Goal: Check status: Check status

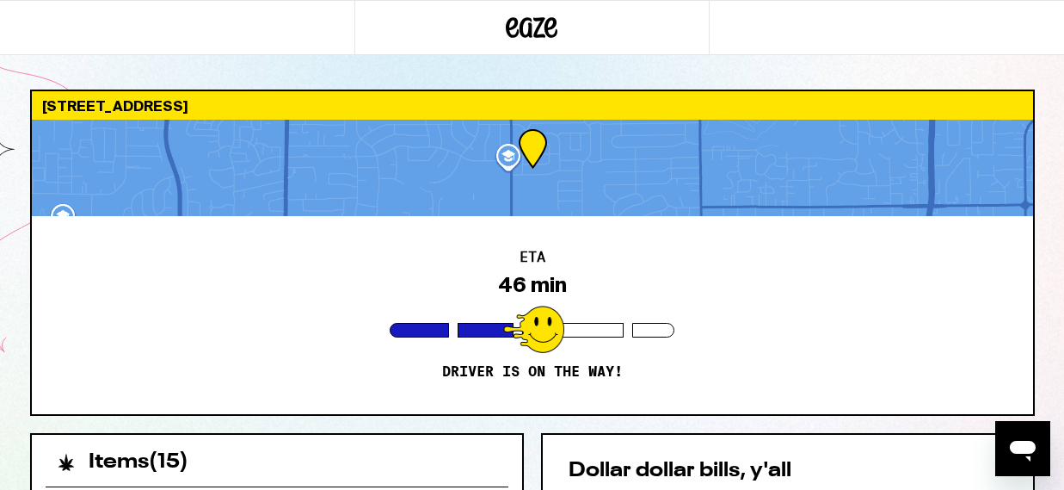
click at [1058, 420] on div "[STREET_ADDRESS] 46 min Driver is on the way! Items ( 15 ) Marionberry Gummies …" at bounding box center [532, 469] width 1064 height 938
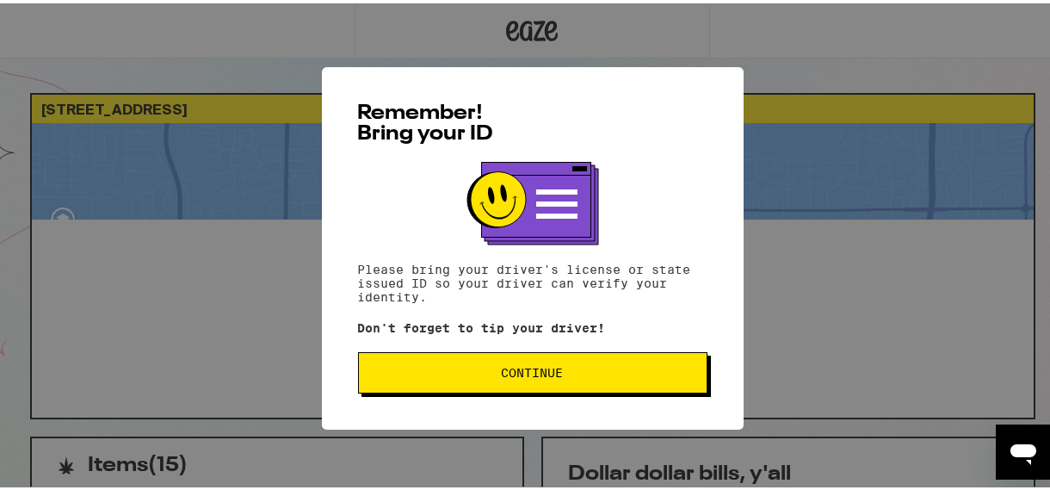
click at [452, 371] on span "Continue" at bounding box center [533, 369] width 320 height 12
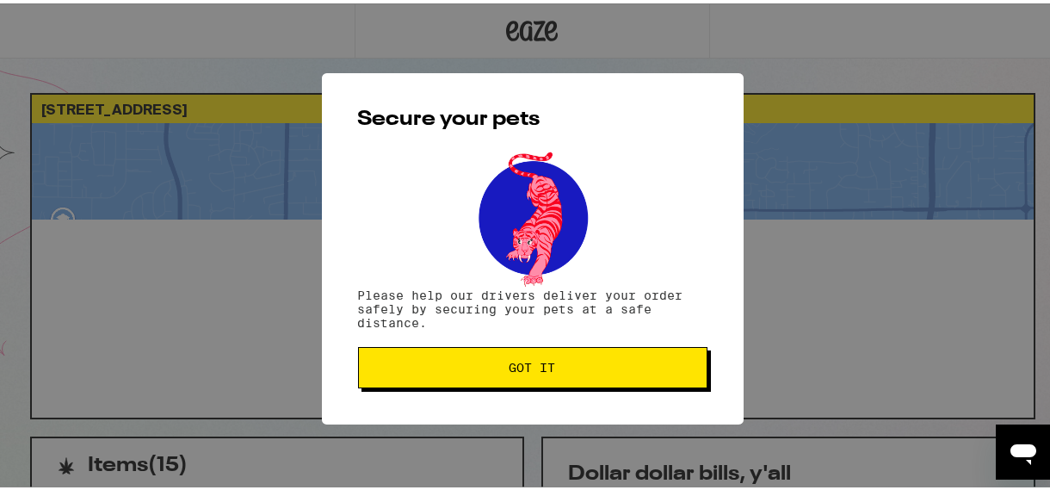
click at [452, 370] on span "Got it" at bounding box center [533, 364] width 320 height 12
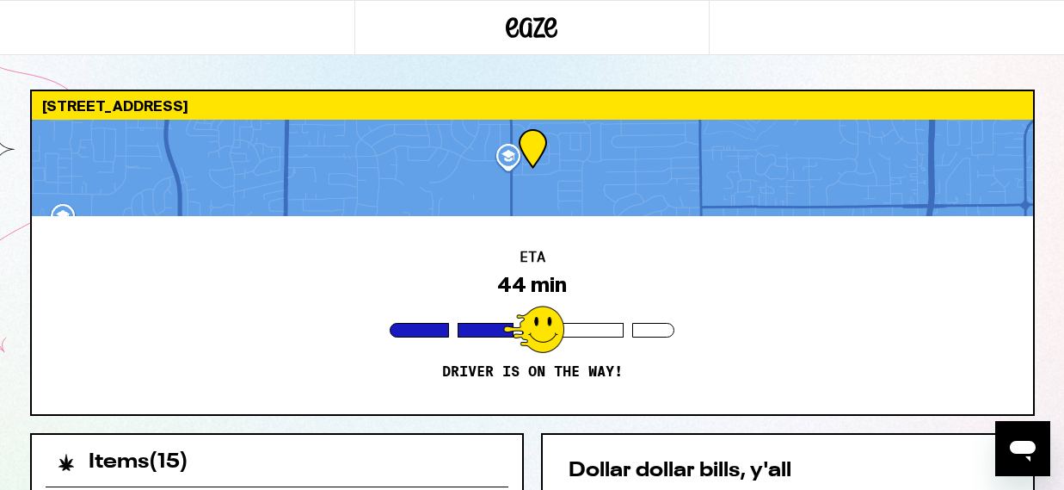
click at [241, 338] on div "ETA 44 min Driver is on the way!" at bounding box center [533, 315] width 1002 height 198
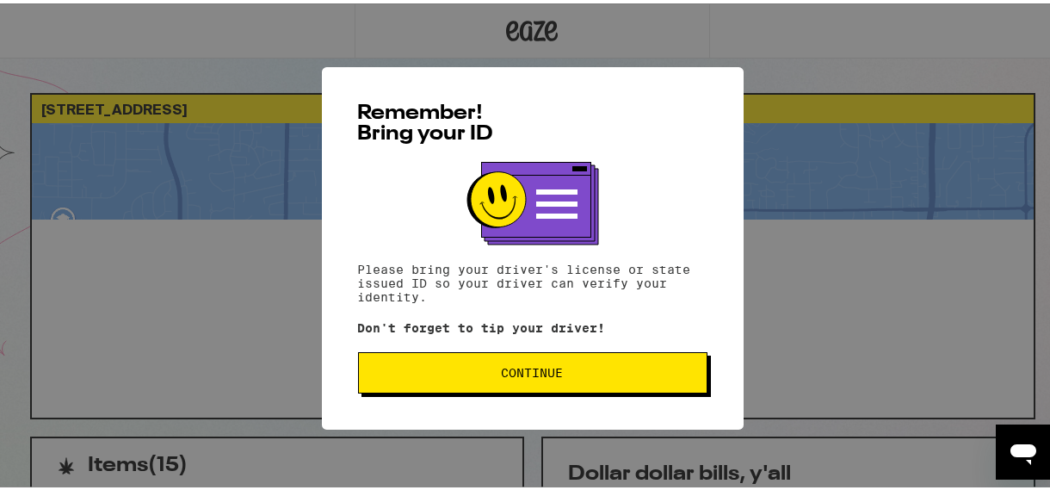
click at [593, 361] on button "Continue" at bounding box center [532, 368] width 349 height 41
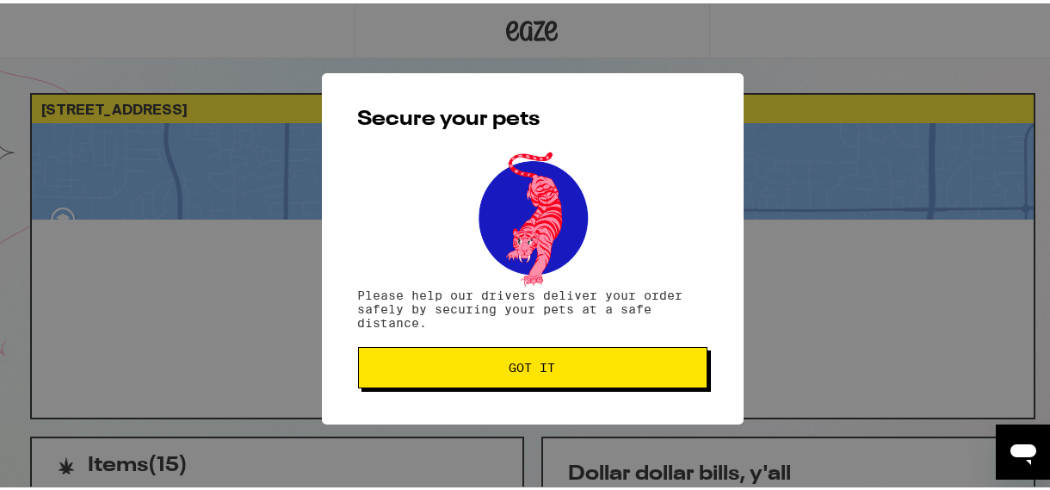
click at [593, 361] on span "Got it" at bounding box center [533, 364] width 320 height 12
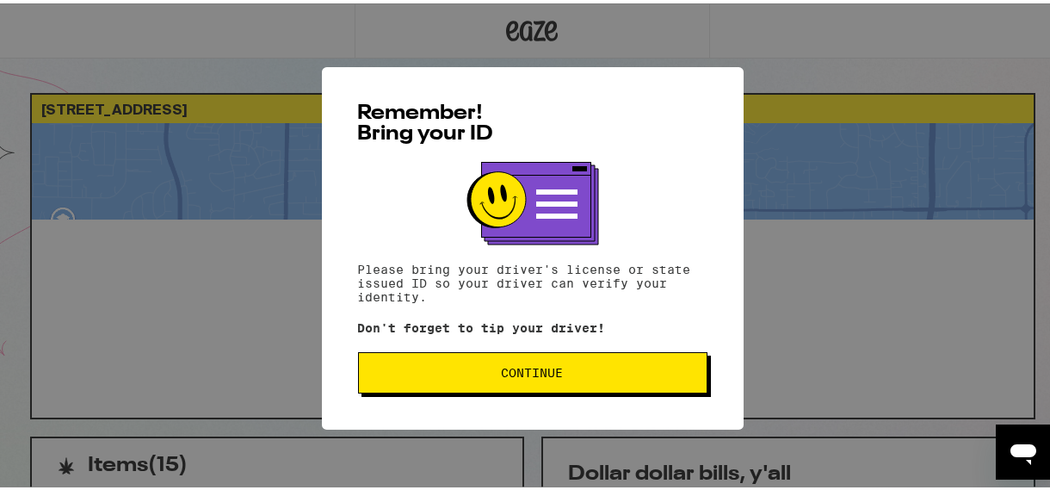
click at [442, 367] on span "Continue" at bounding box center [533, 369] width 320 height 12
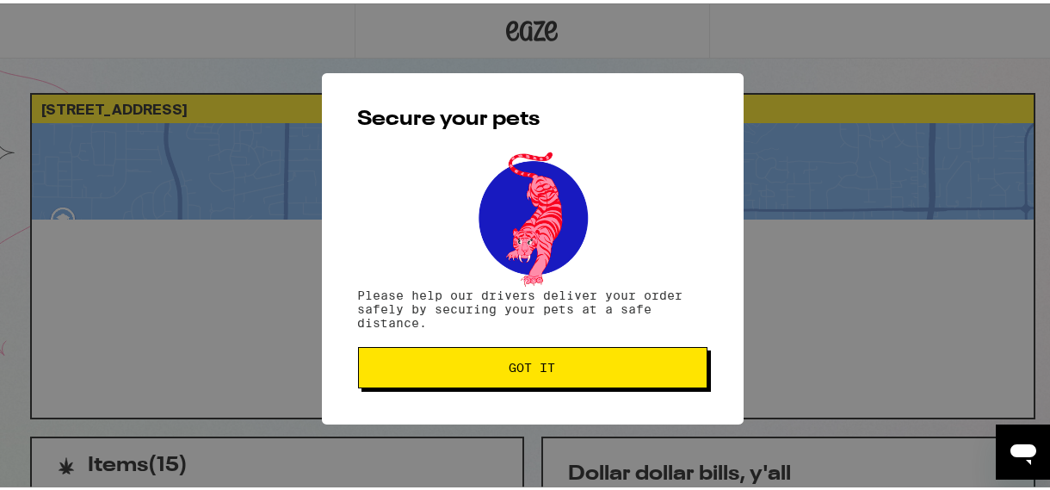
click at [442, 367] on span "Got it" at bounding box center [533, 364] width 320 height 12
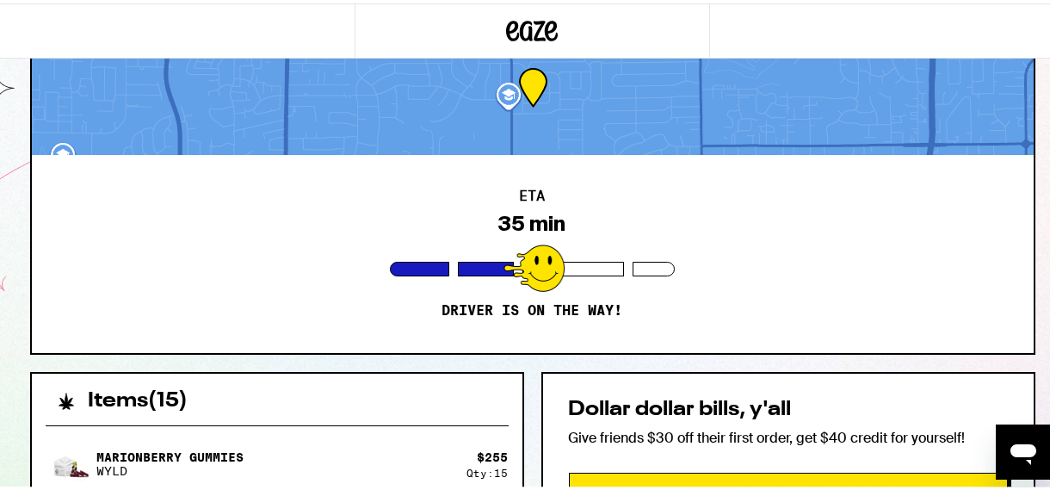
scroll to position [64, 0]
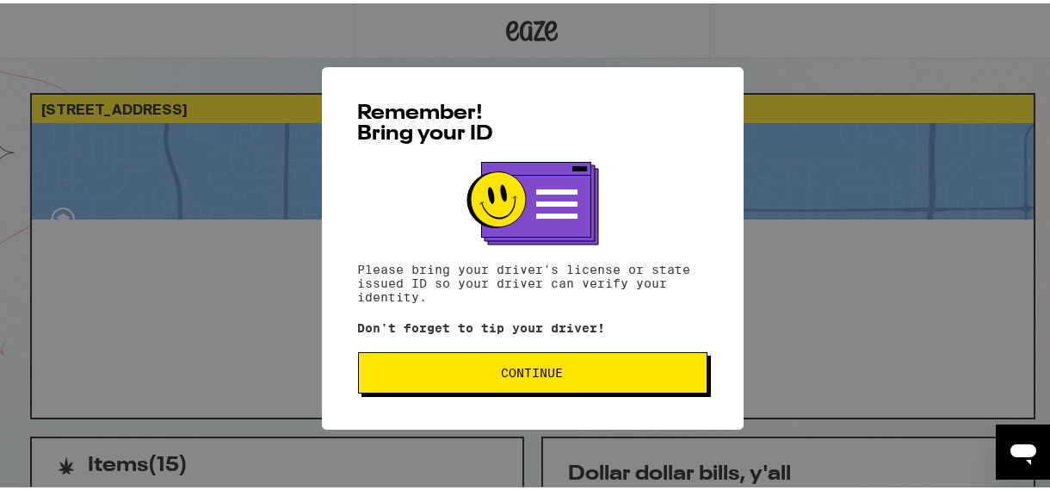
click at [529, 367] on span "Continue" at bounding box center [533, 369] width 62 height 12
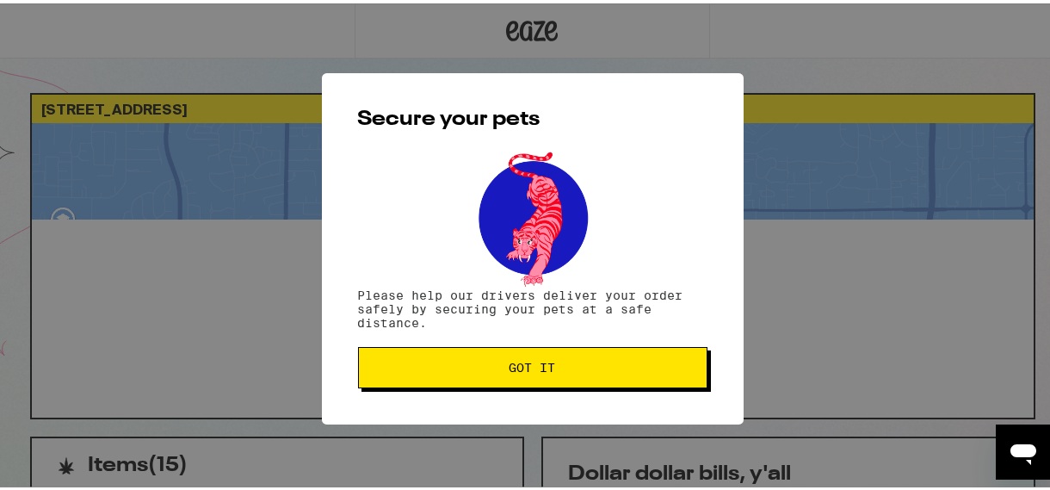
click at [529, 367] on span "Got it" at bounding box center [532, 364] width 46 height 12
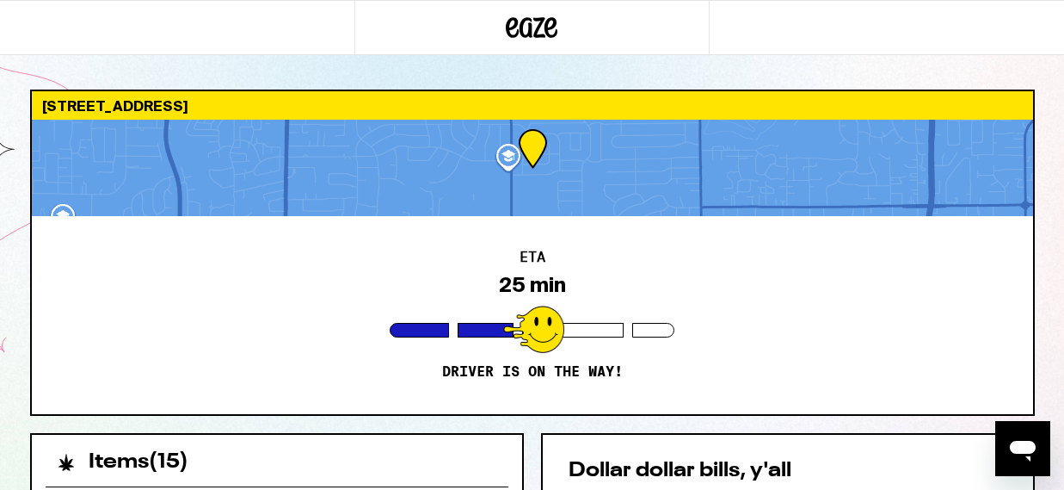
click at [1049, 305] on div "6712 Oaklawn Way Fair Oaks 95628 ETA 25 min Driver is on the way! Items ( 15 ) …" at bounding box center [532, 469] width 1064 height 938
click at [200, 354] on div "ETA 25 min Driver is on the way!" at bounding box center [533, 315] width 1002 height 198
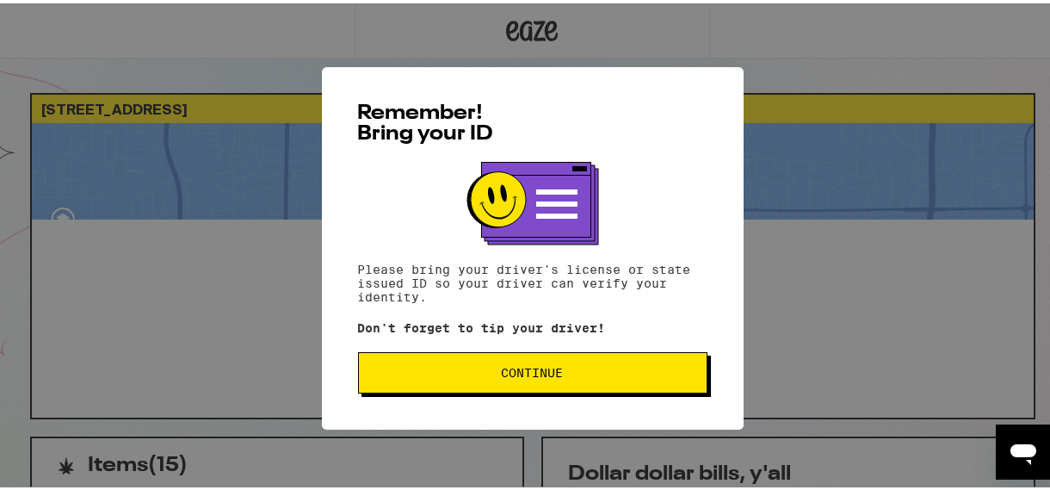
click at [570, 372] on span "Continue" at bounding box center [533, 369] width 320 height 12
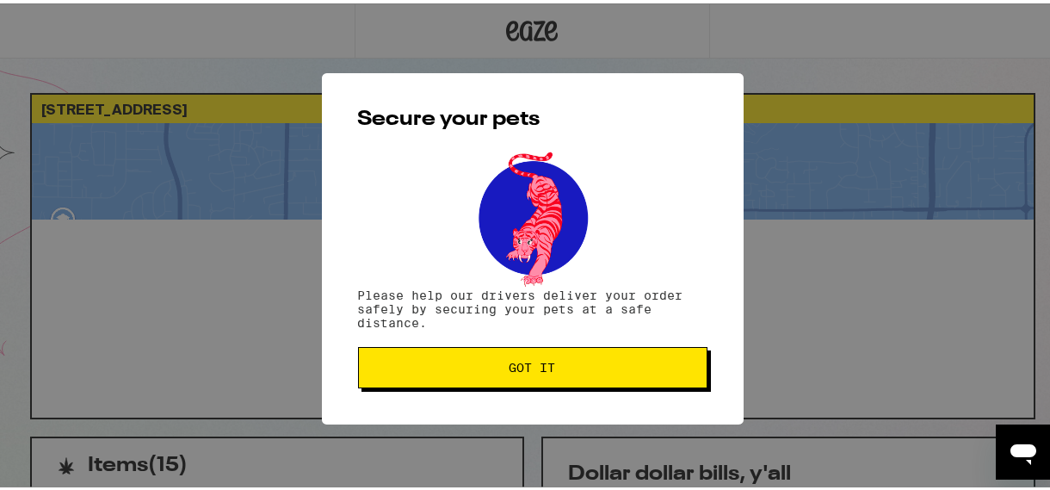
click at [570, 372] on button "Got it" at bounding box center [532, 363] width 349 height 41
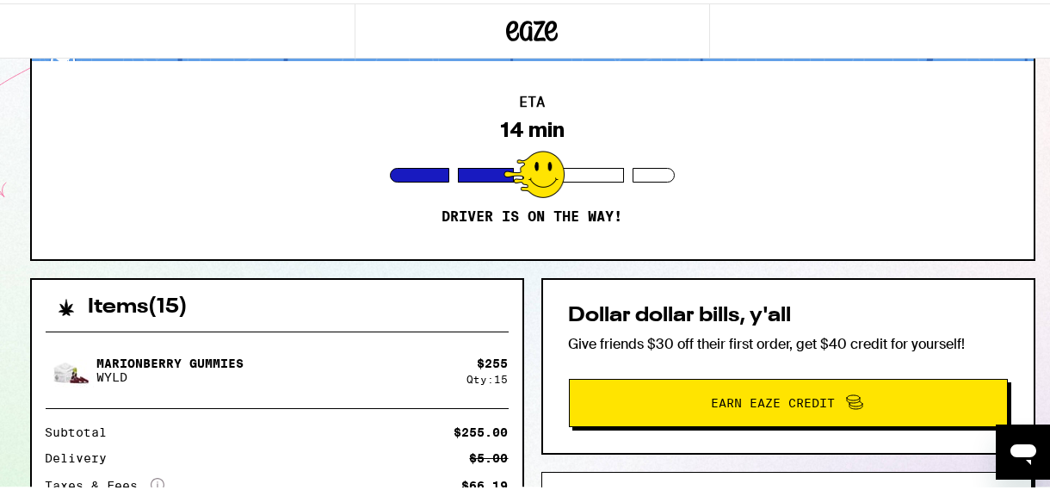
scroll to position [154, 0]
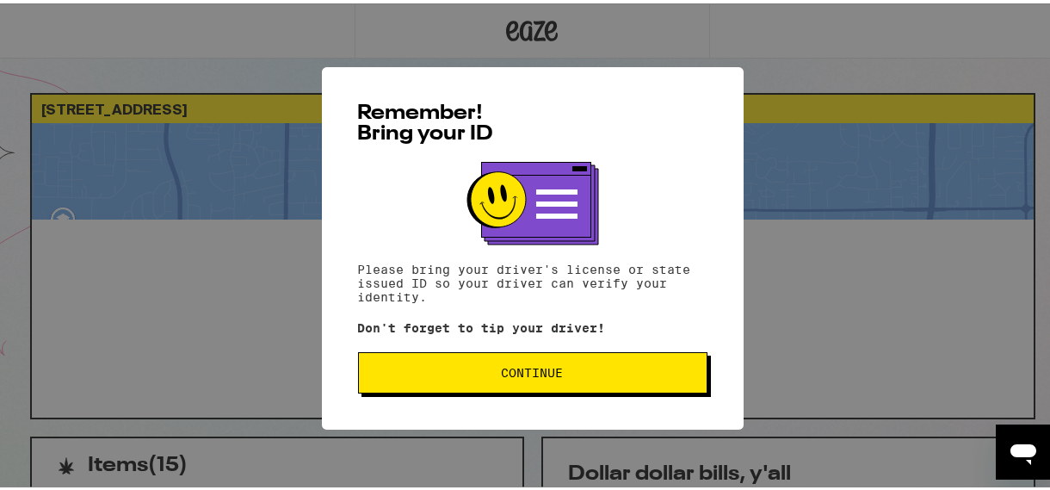
click at [404, 360] on button "Continue" at bounding box center [532, 368] width 349 height 41
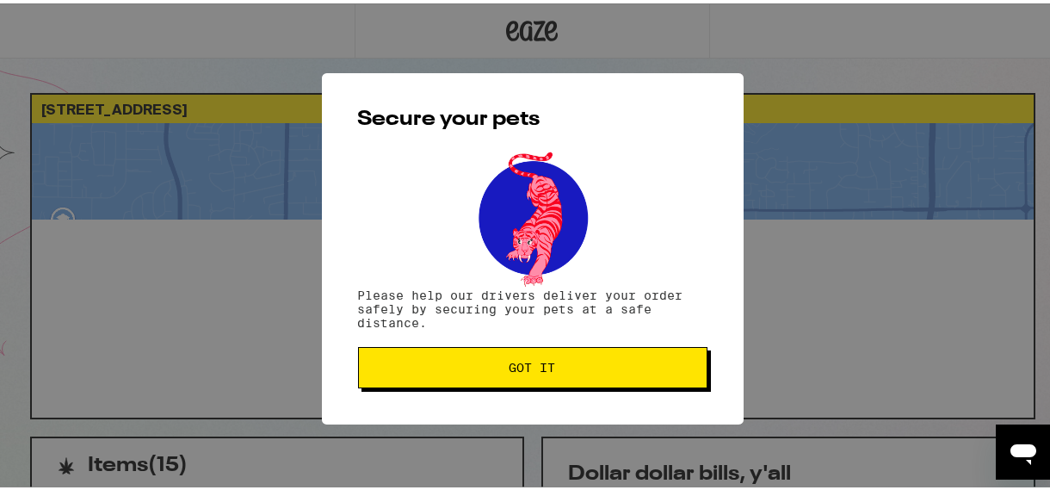
click at [404, 360] on span "Got it" at bounding box center [533, 364] width 320 height 12
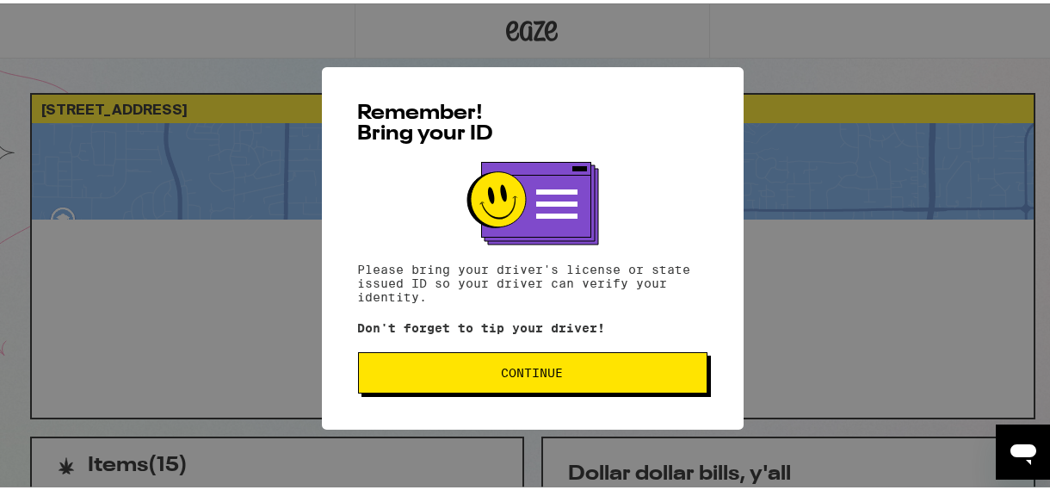
click at [504, 364] on button "Continue" at bounding box center [532, 368] width 349 height 41
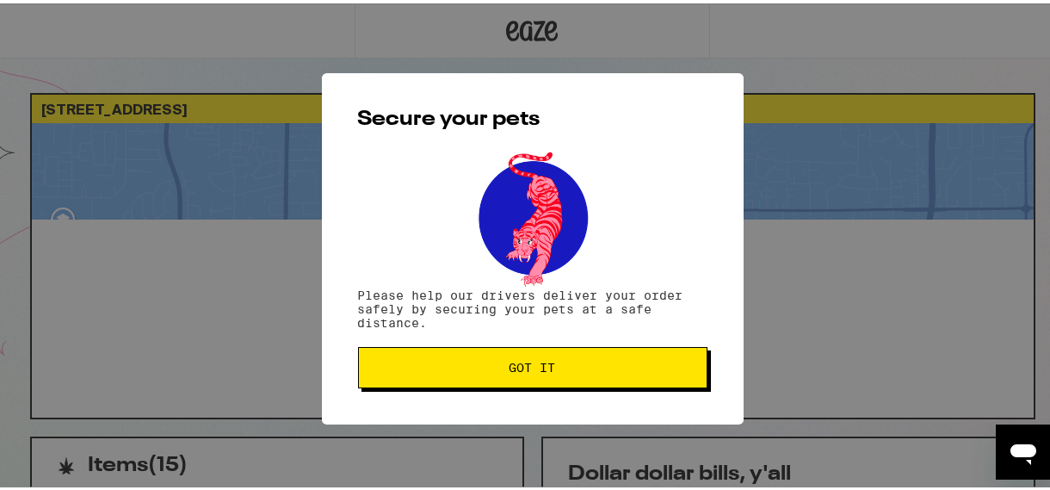
click at [509, 364] on span "Got it" at bounding box center [532, 364] width 46 height 12
